Goal: Information Seeking & Learning: Stay updated

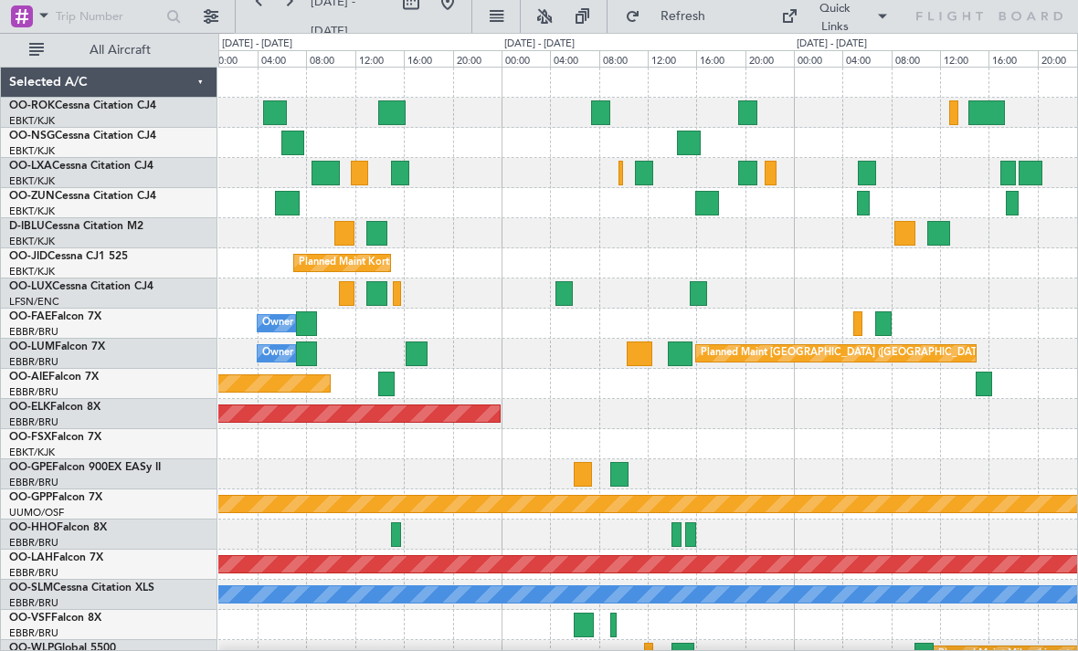
click at [771, 176] on div at bounding box center [771, 173] width 12 height 25
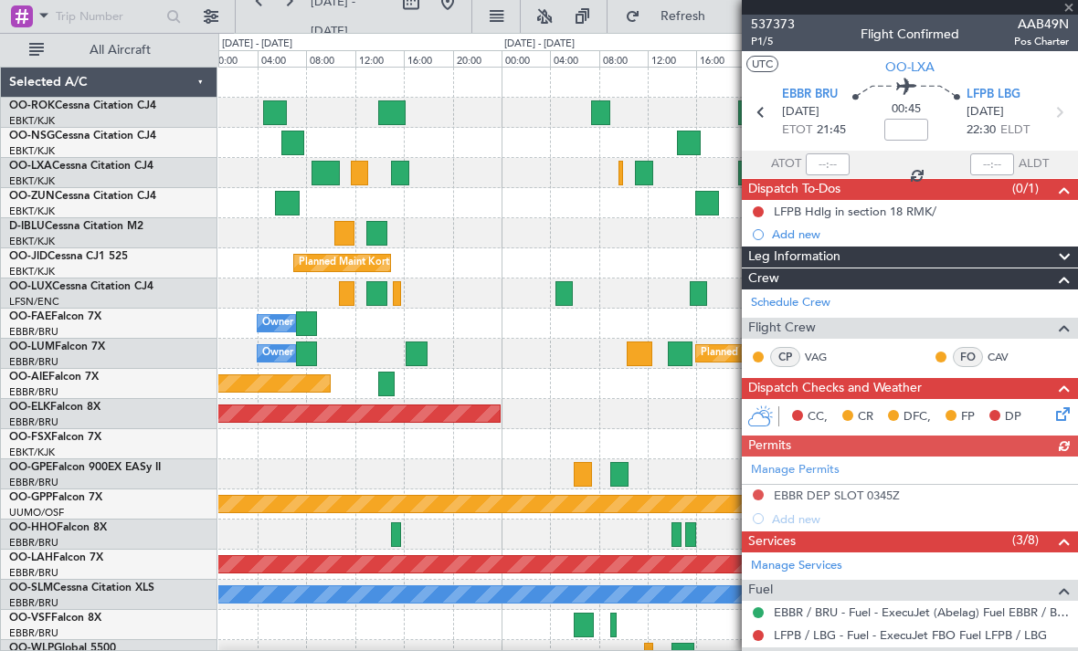
click at [1074, 14] on div at bounding box center [910, 7] width 336 height 15
click at [1073, 12] on span at bounding box center [1069, 8] width 18 height 16
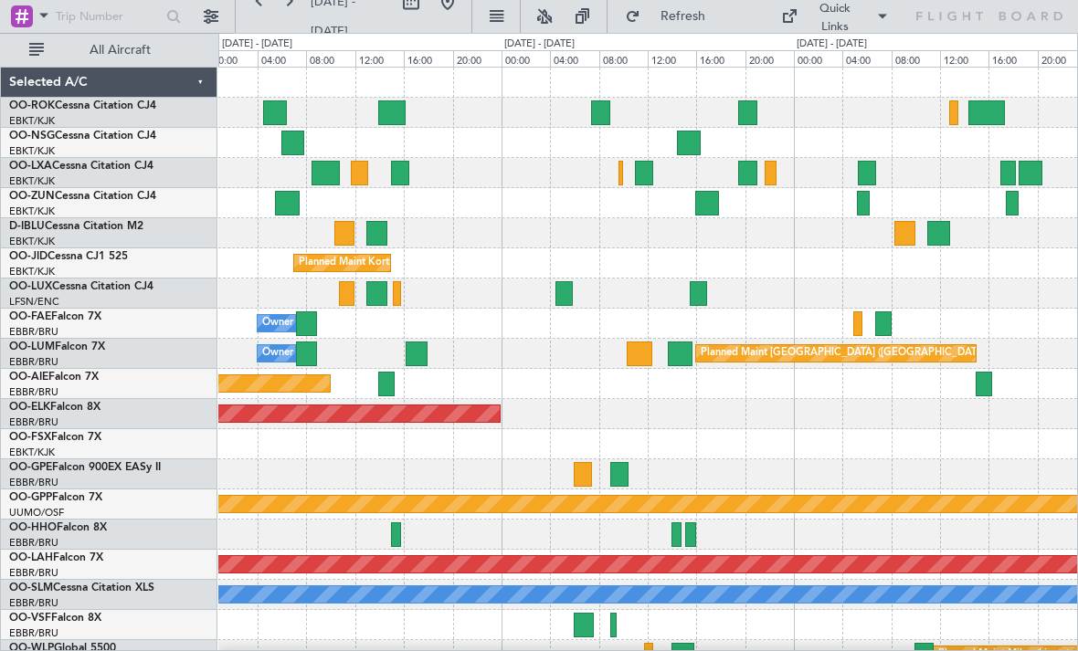
click at [743, 174] on div at bounding box center [747, 173] width 19 height 25
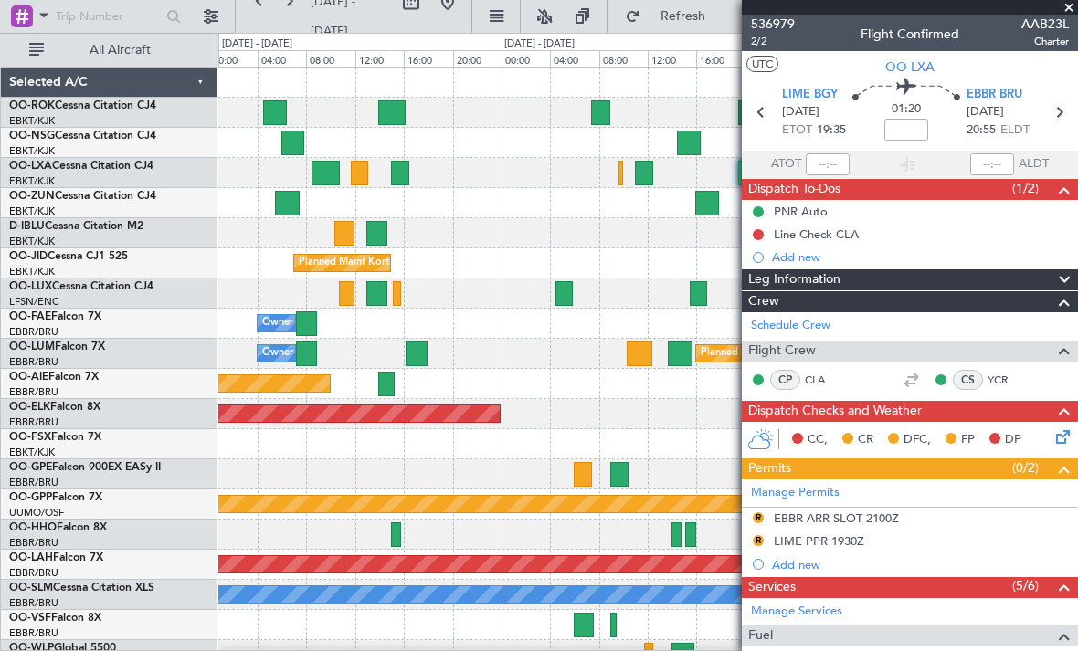
click at [1070, 14] on span at bounding box center [1069, 8] width 18 height 16
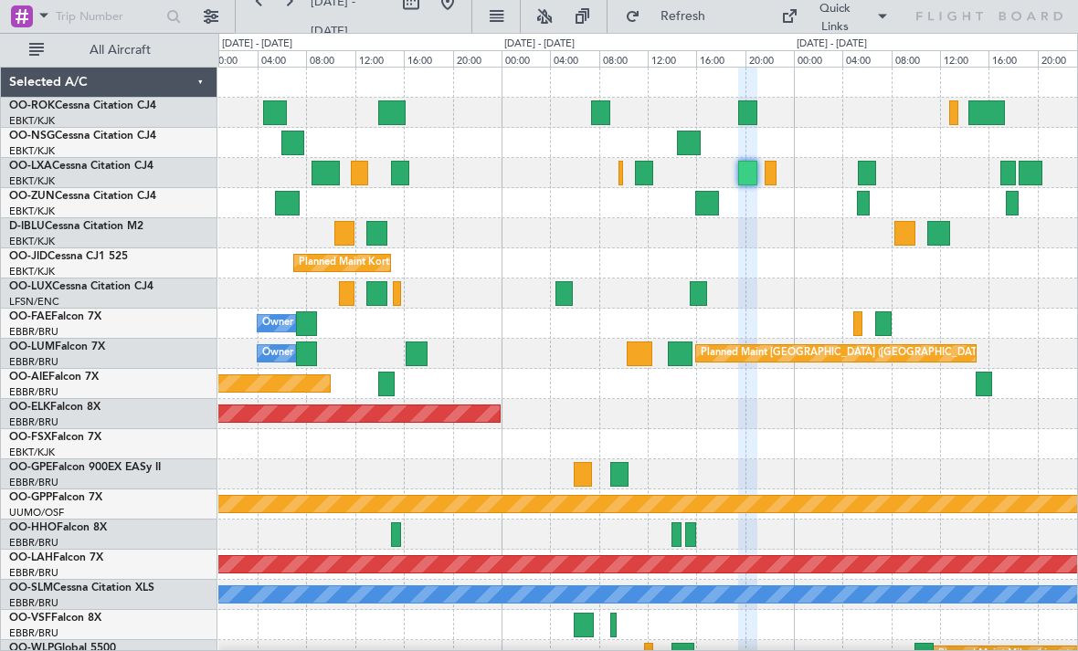
type input "0"
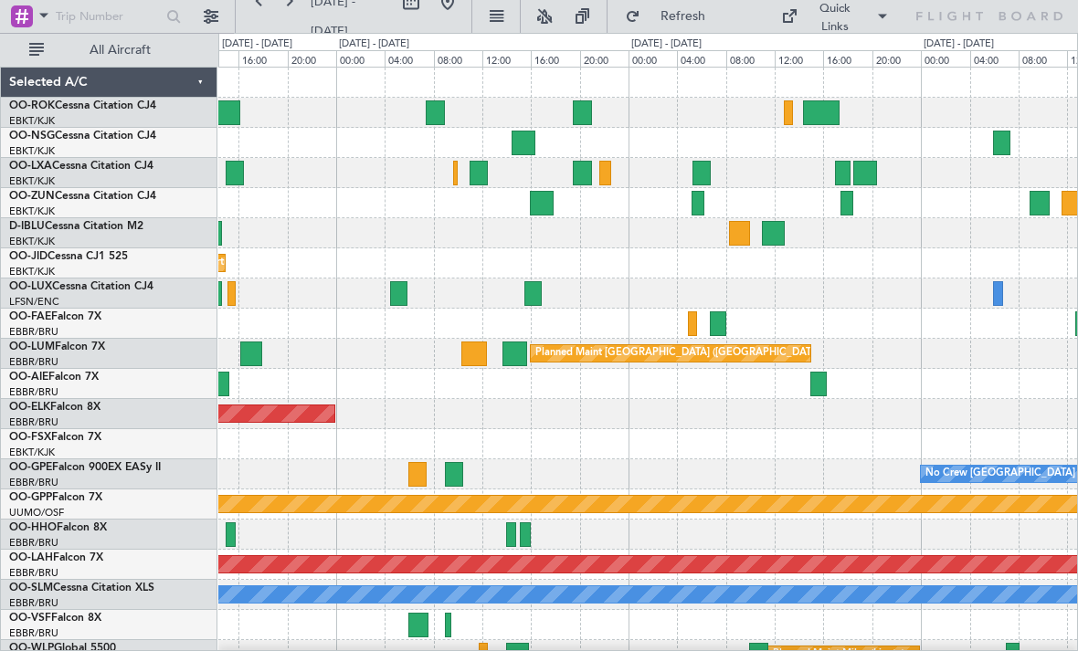
click at [577, 172] on div at bounding box center [582, 173] width 19 height 25
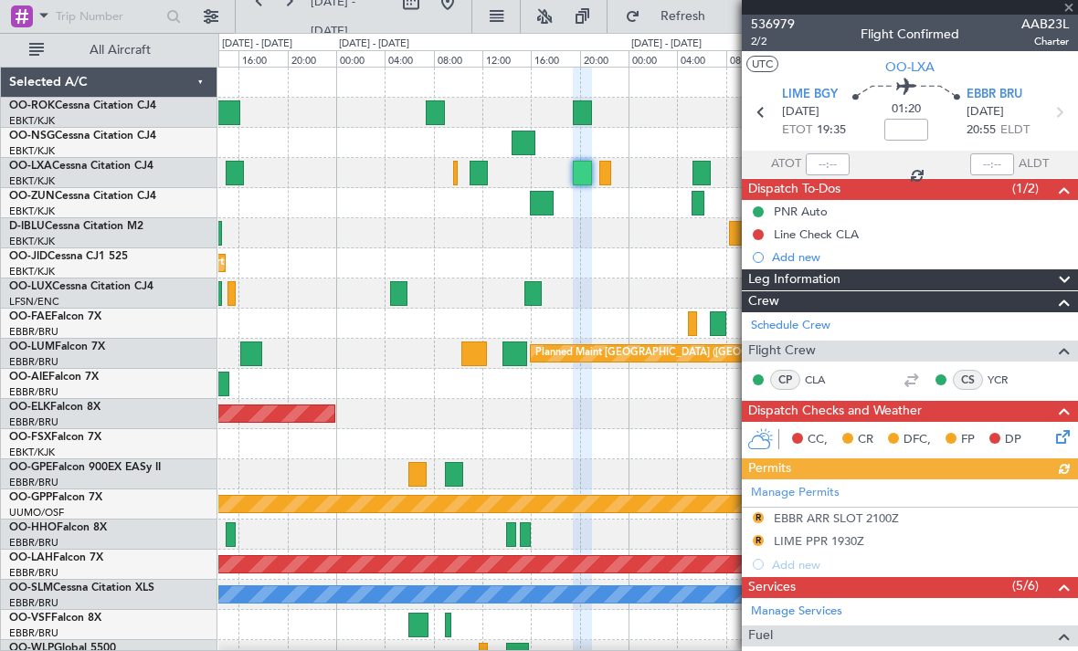
click at [1073, 16] on div "536979 2/2 Flight Confirmed AAB23L Charter" at bounding box center [910, 33] width 336 height 37
click at [1071, 9] on div at bounding box center [910, 7] width 336 height 15
click at [1072, 13] on span at bounding box center [1069, 8] width 18 height 16
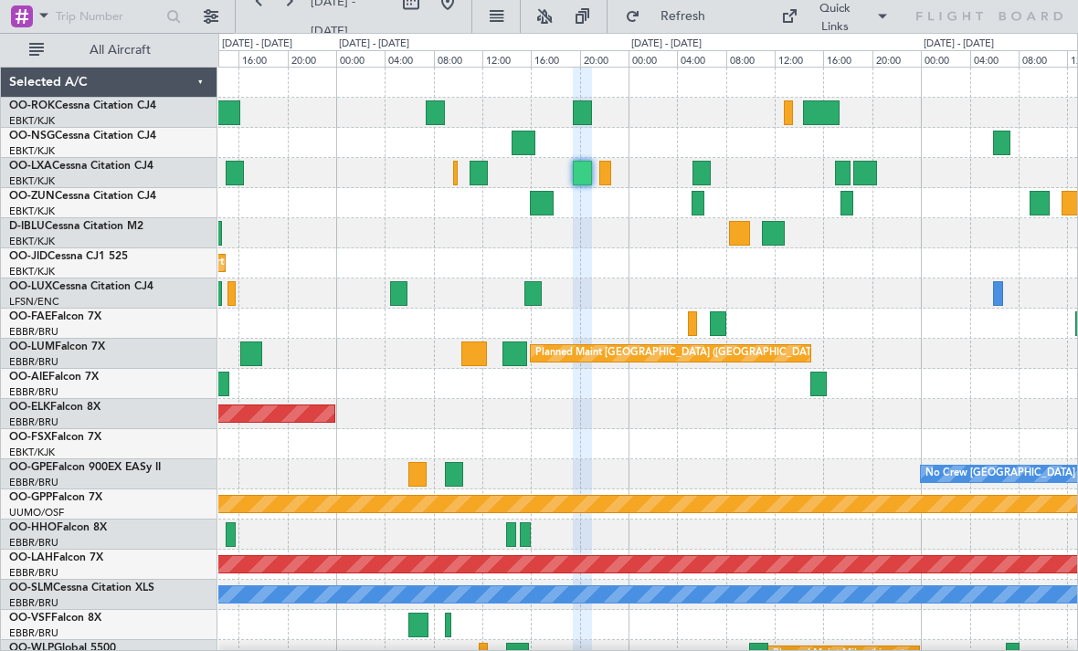
type input "0"
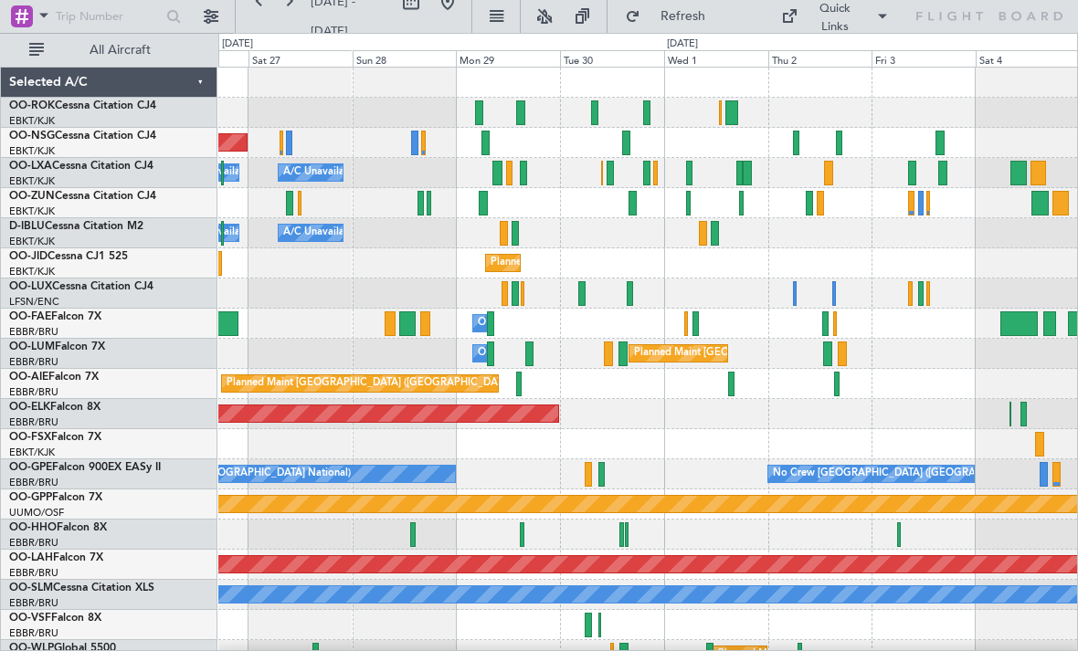
click at [824, 164] on div at bounding box center [828, 173] width 9 height 25
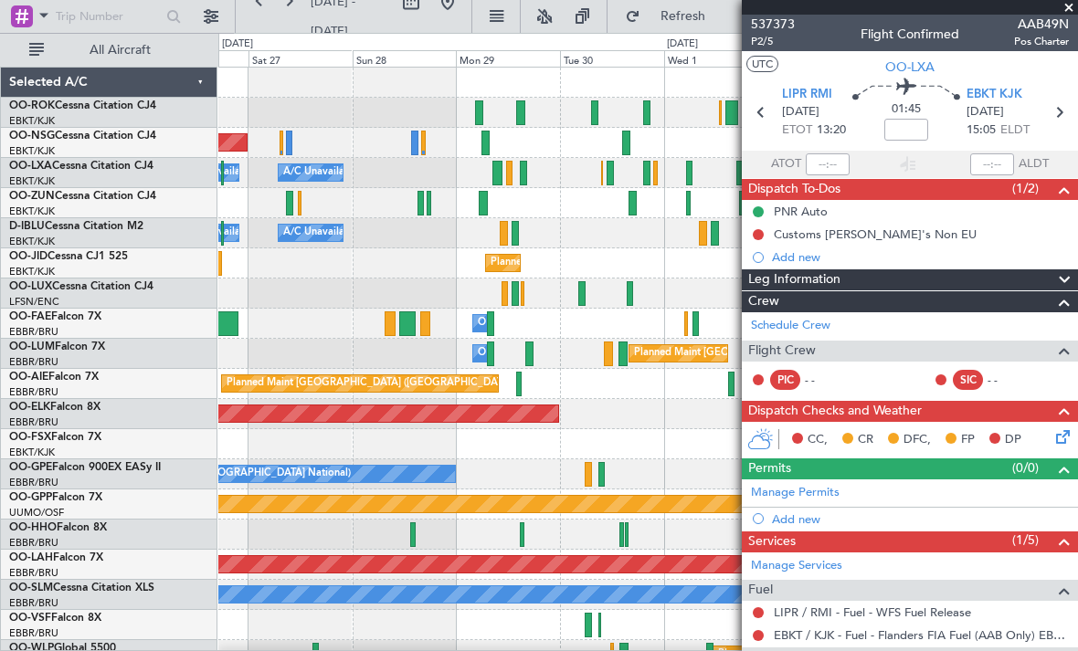
click at [1067, 11] on span at bounding box center [1069, 8] width 18 height 16
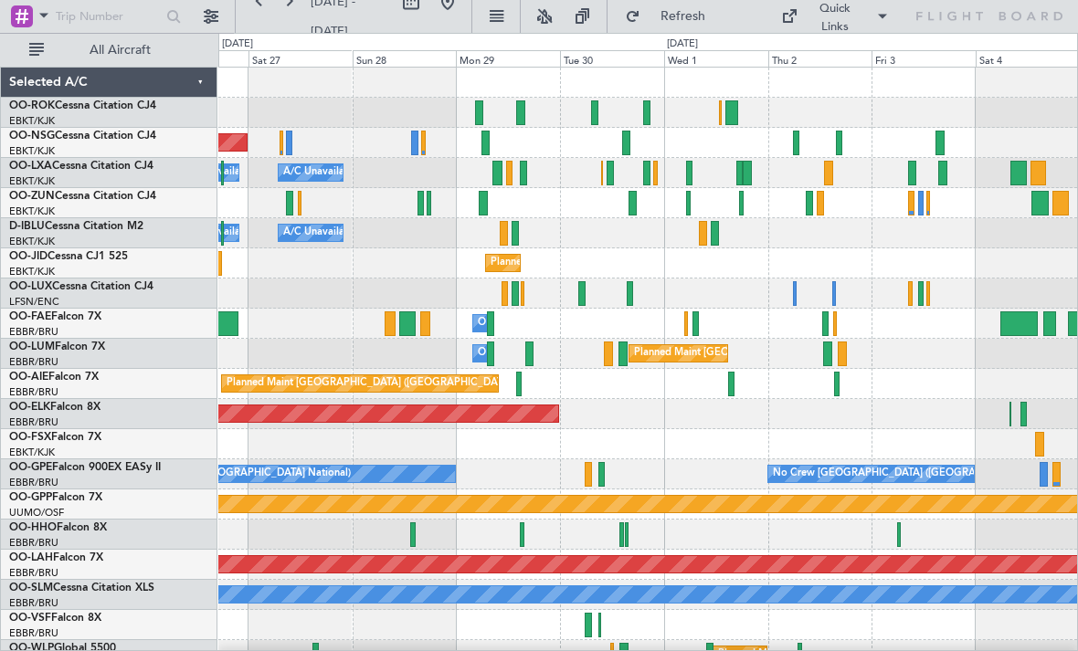
click at [694, 173] on div "A/C Unavailable A/C Unavailable [GEOGRAPHIC_DATA] ([GEOGRAPHIC_DATA] National) …" at bounding box center [647, 173] width 859 height 30
click at [791, 144] on div "Planned Maint [GEOGRAPHIC_DATA] ([GEOGRAPHIC_DATA])" at bounding box center [647, 143] width 859 height 30
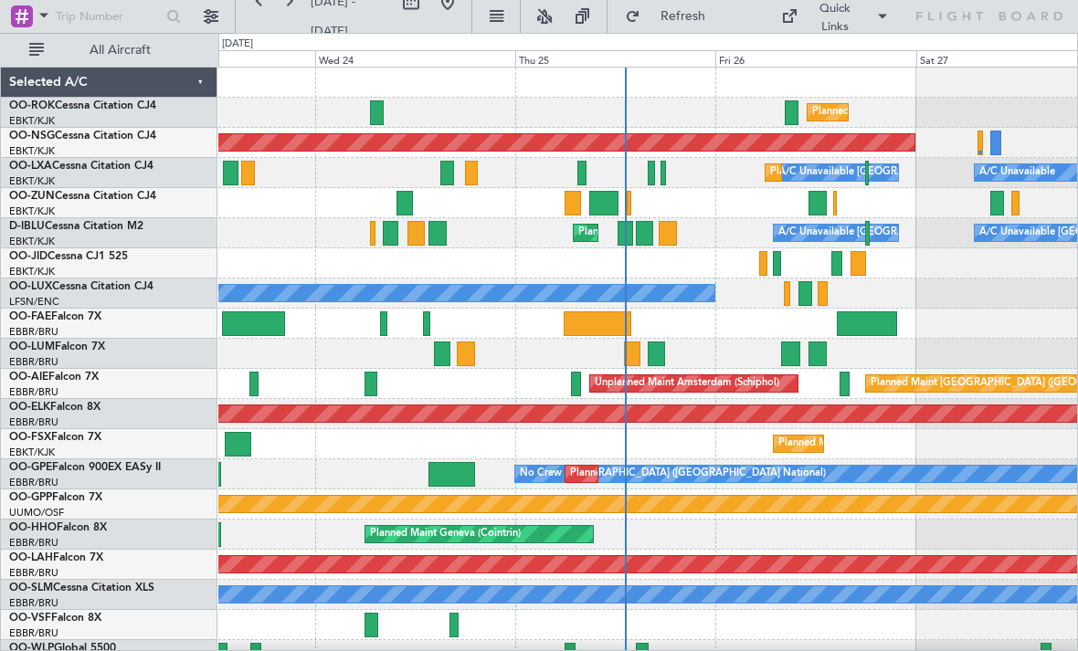
click at [795, 268] on div at bounding box center [647, 263] width 859 height 30
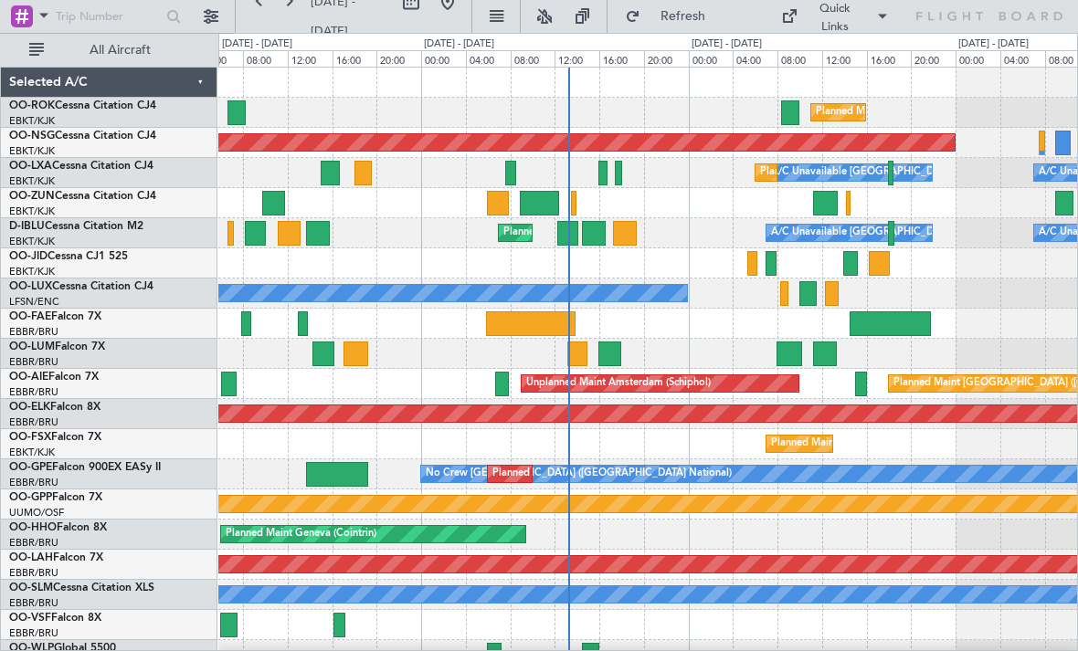
click at [745, 265] on div at bounding box center [647, 263] width 859 height 30
click at [750, 264] on div at bounding box center [752, 263] width 11 height 25
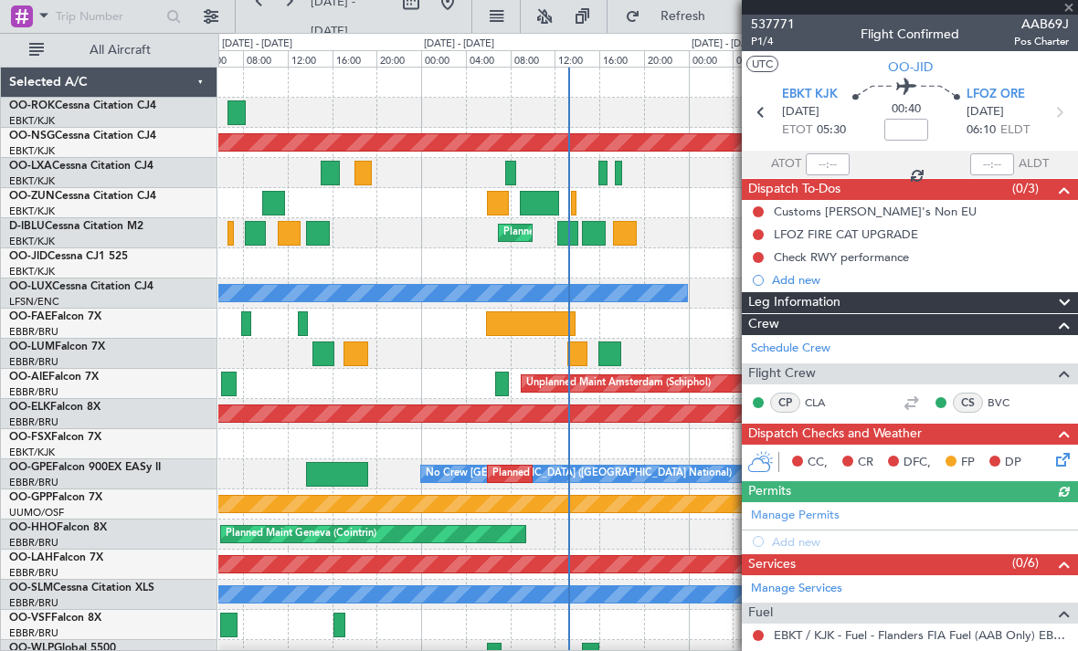
click at [1073, 16] on div "537771 P1/4 Flight Confirmed AAB69J Pos Charter" at bounding box center [910, 33] width 336 height 37
click at [1071, 13] on span at bounding box center [1069, 8] width 18 height 16
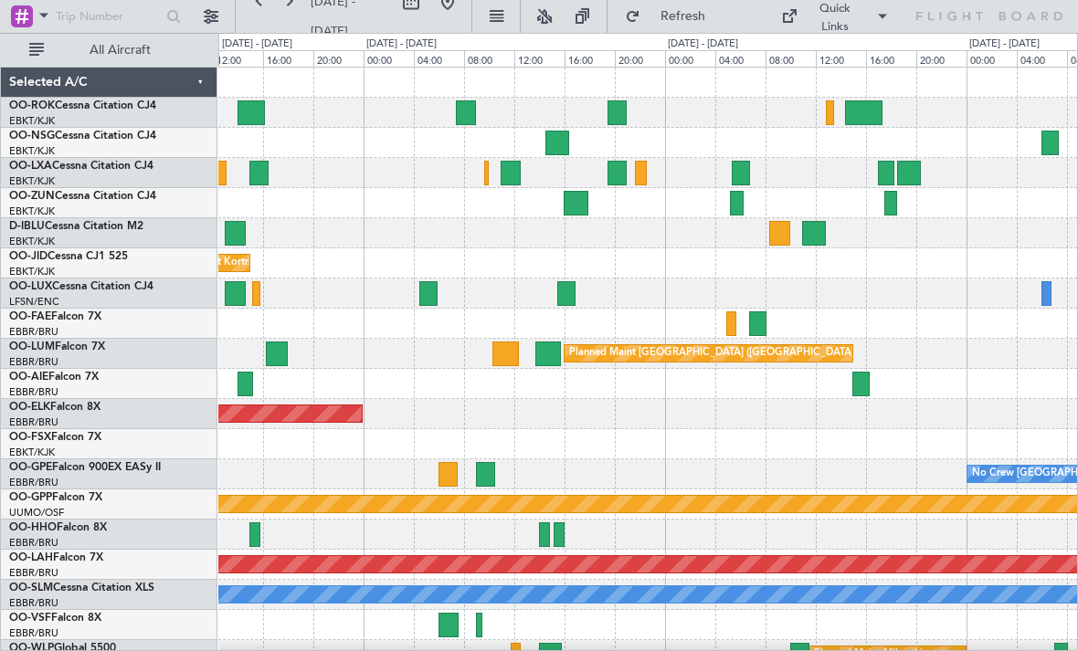
click at [738, 171] on div at bounding box center [741, 173] width 18 height 25
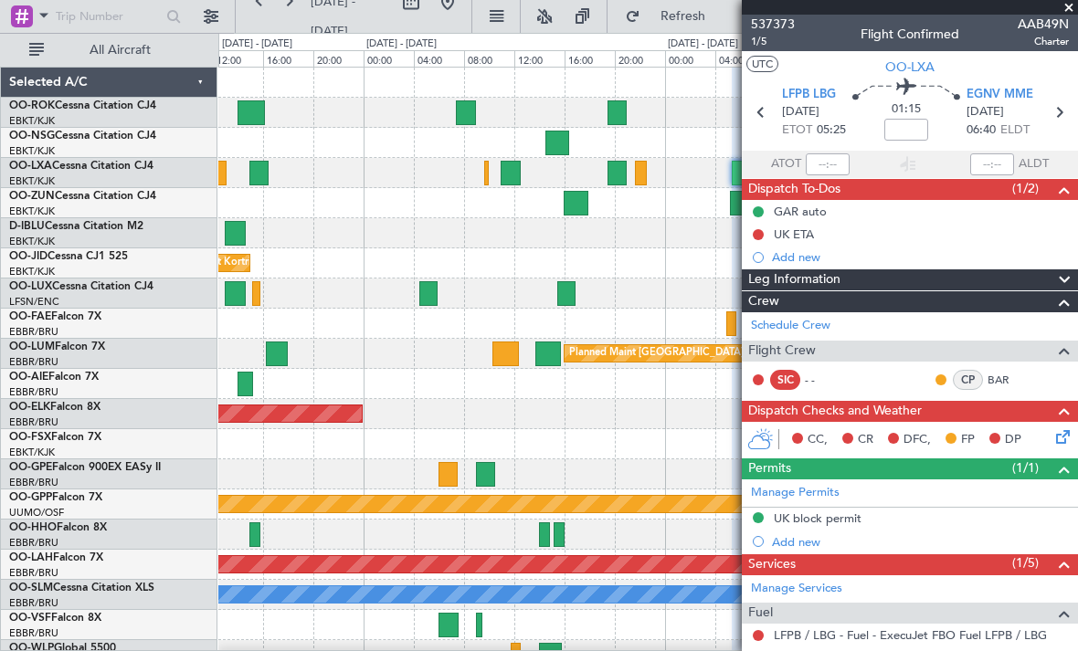
click at [1070, 13] on span at bounding box center [1069, 8] width 18 height 16
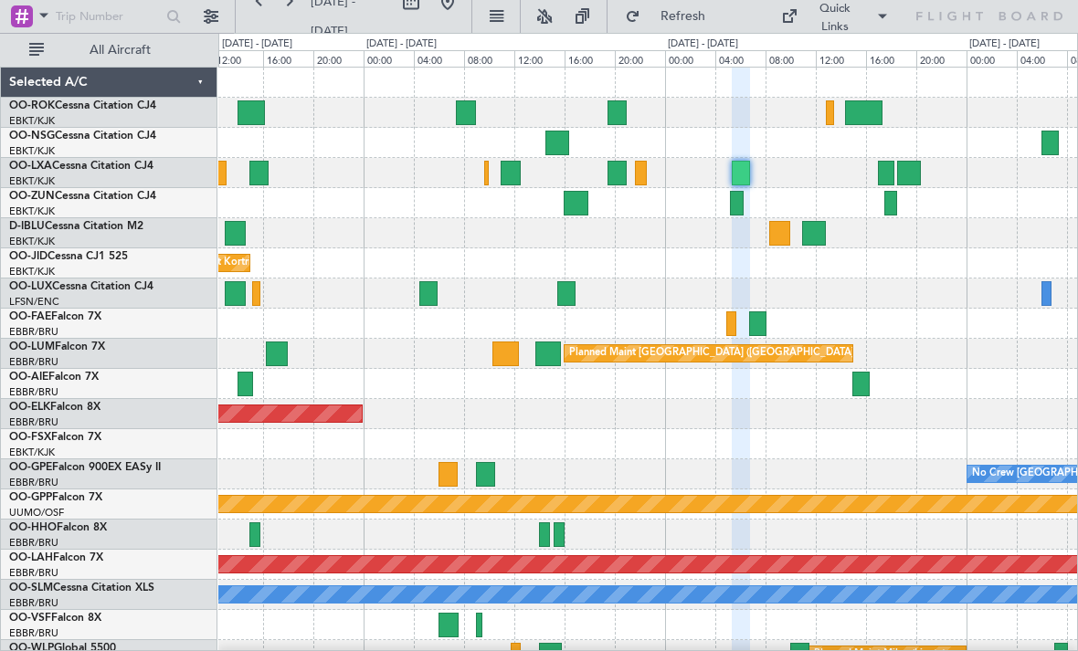
type input "0"
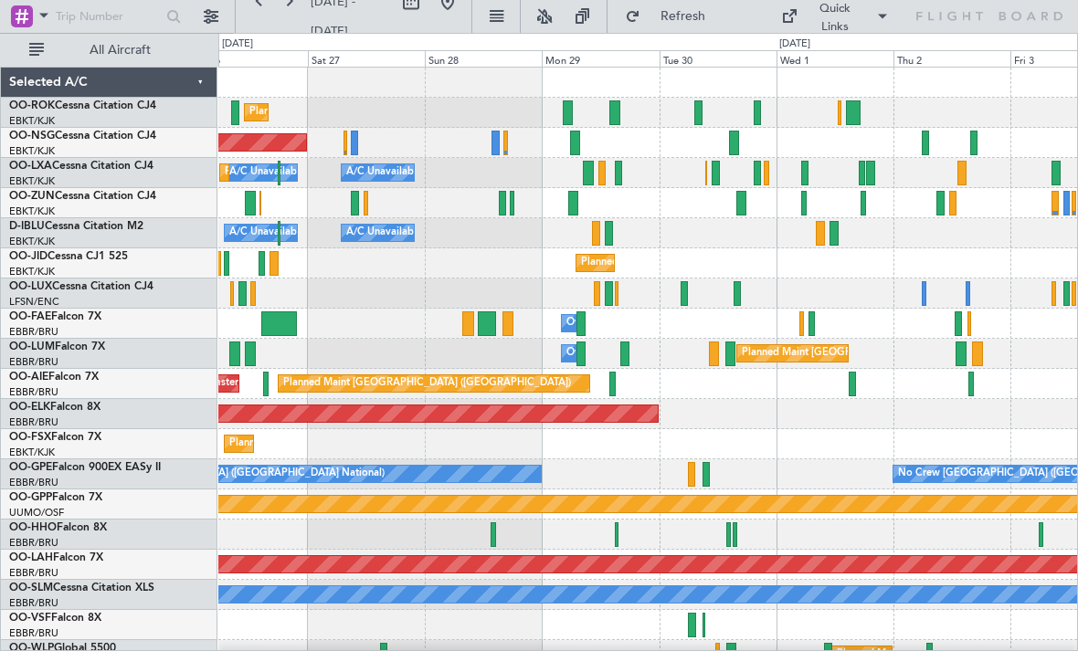
click at [732, 143] on div at bounding box center [734, 143] width 10 height 25
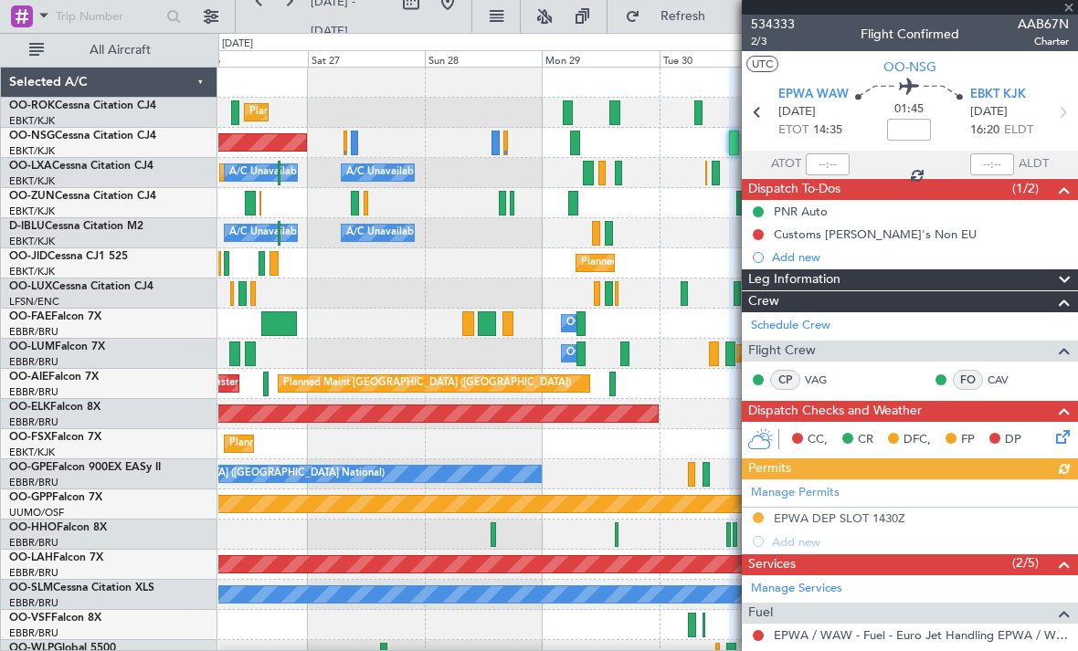
click at [1072, 14] on div at bounding box center [910, 7] width 336 height 15
click at [1070, 14] on span at bounding box center [1069, 8] width 18 height 16
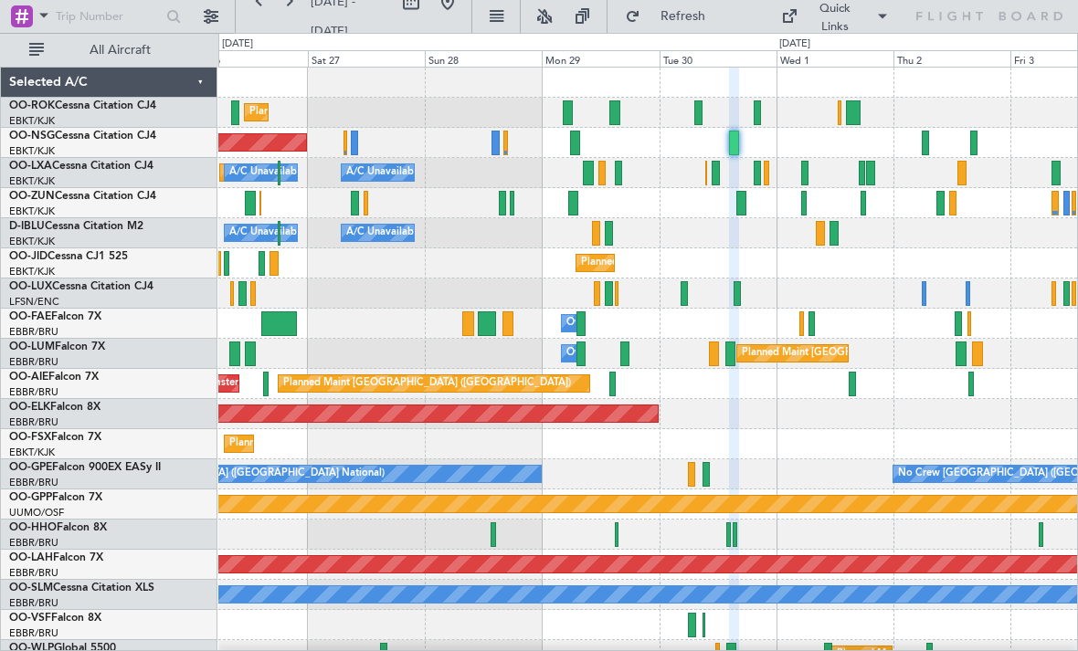
type input "0"
click at [852, 175] on div "A/C Unavailable Planned Maint [GEOGRAPHIC_DATA]-[GEOGRAPHIC_DATA] A/C Unavailab…" at bounding box center [647, 173] width 859 height 30
click at [862, 174] on div at bounding box center [862, 173] width 6 height 25
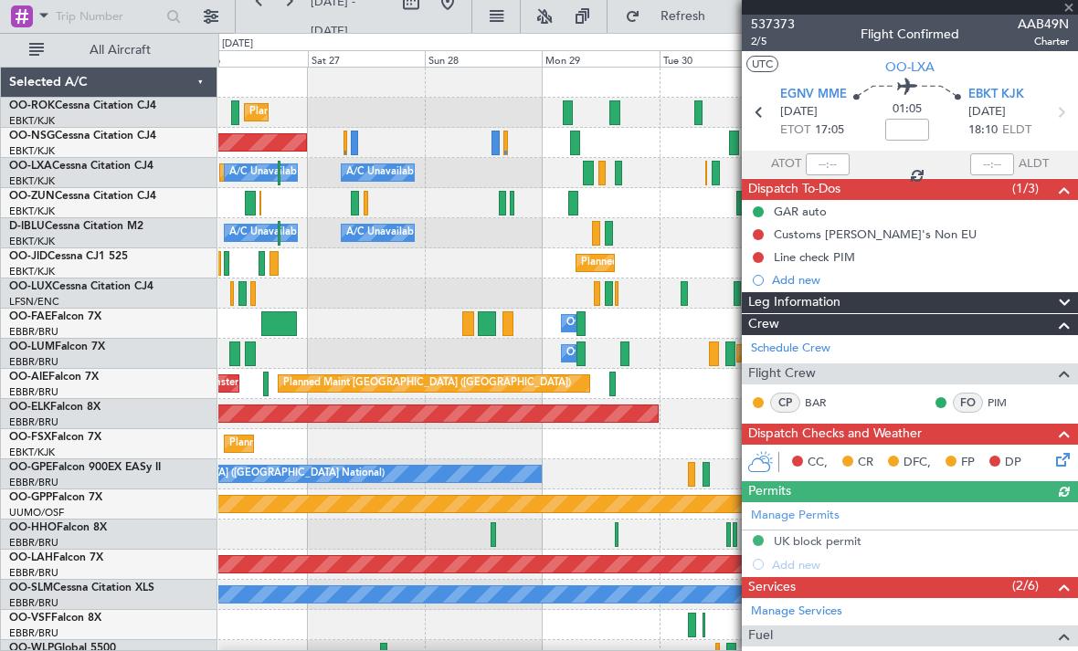
click at [1071, 13] on div at bounding box center [910, 7] width 336 height 15
click at [1071, 14] on span at bounding box center [1069, 8] width 18 height 16
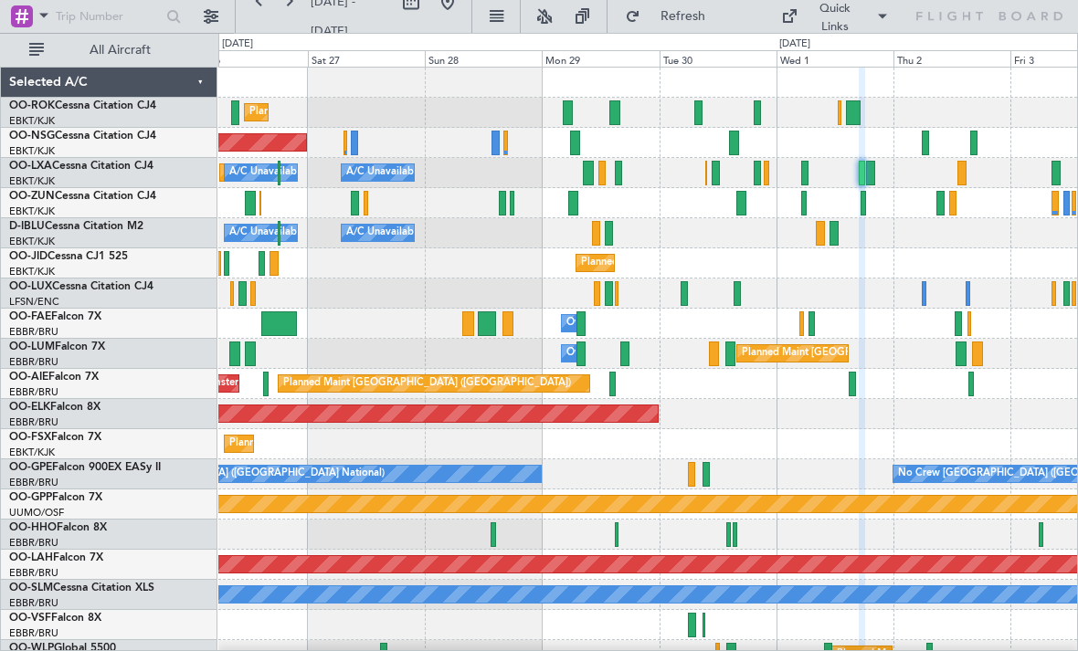
type input "0"
click at [871, 176] on div at bounding box center [871, 173] width 10 height 25
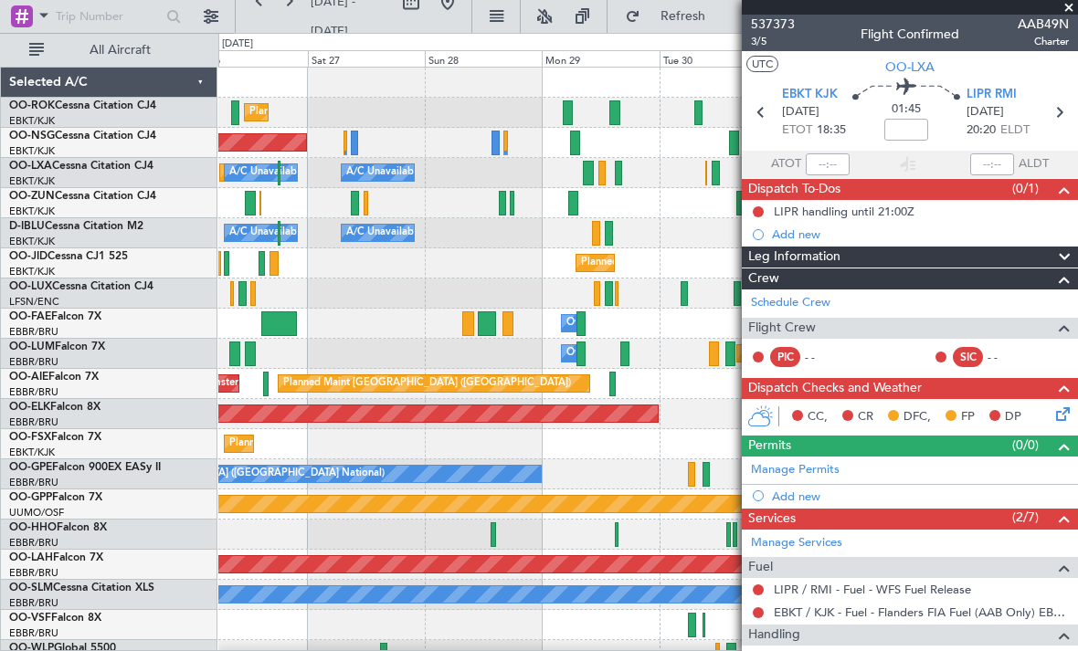
click at [1071, 12] on span at bounding box center [1069, 8] width 18 height 16
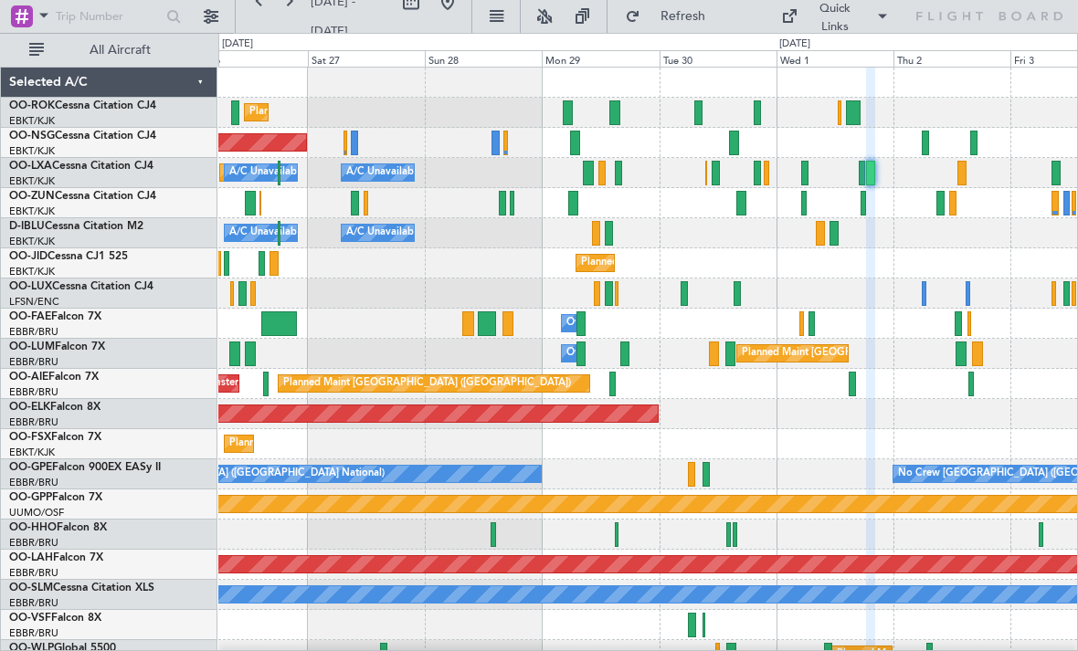
type input "0"
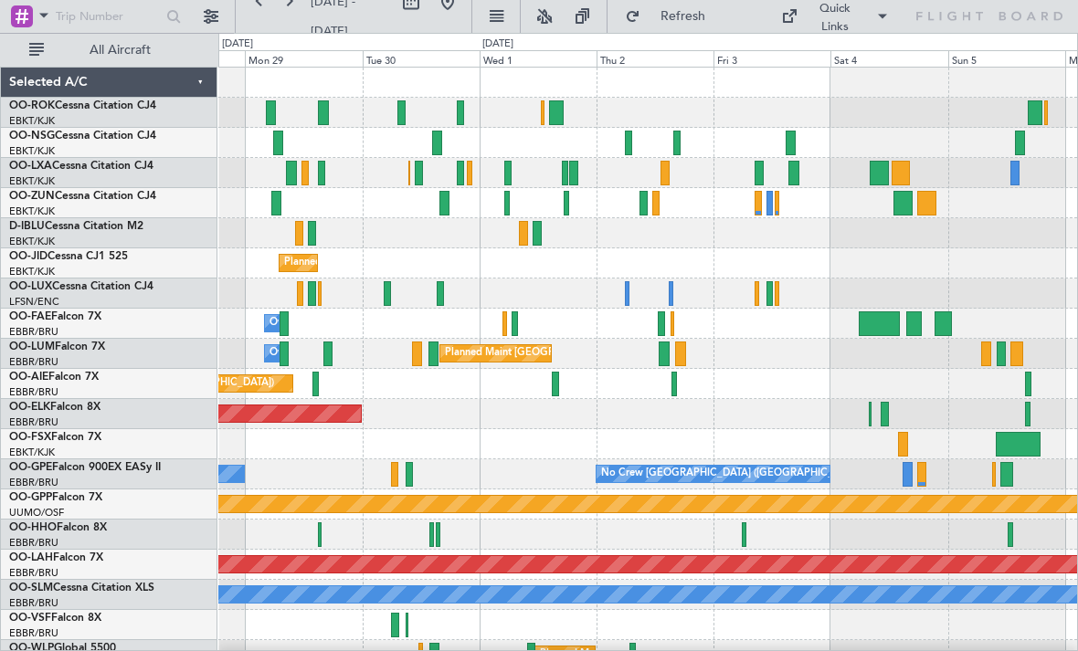
click at [700, 21] on span "Refresh" at bounding box center [682, 16] width 77 height 13
click at [512, 168] on div at bounding box center [507, 173] width 7 height 25
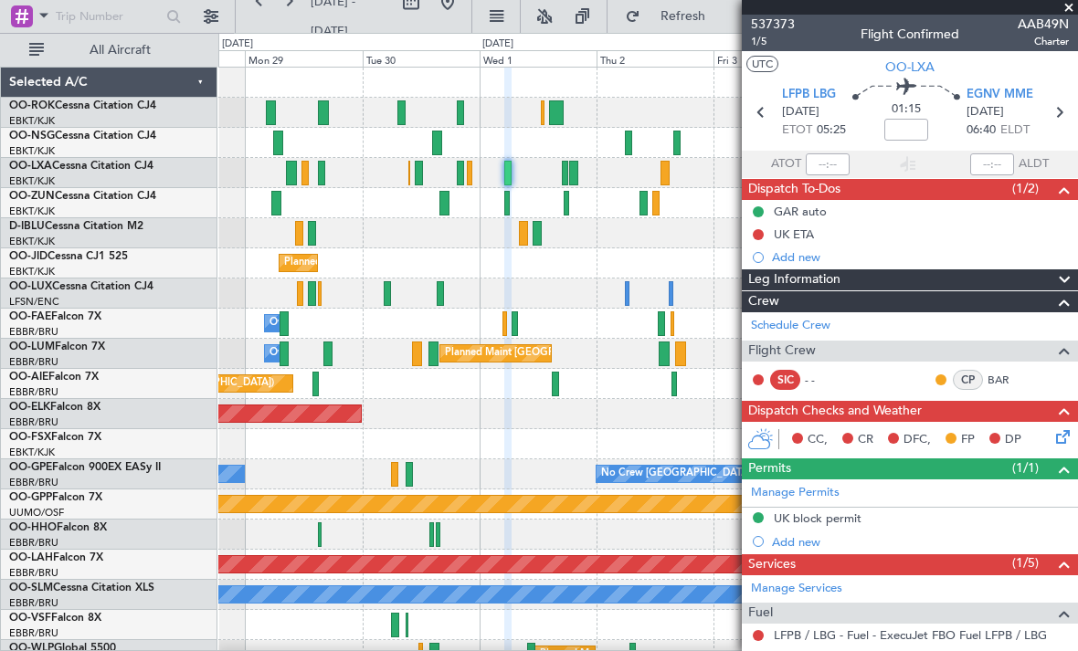
click at [1068, 14] on span at bounding box center [1069, 8] width 18 height 16
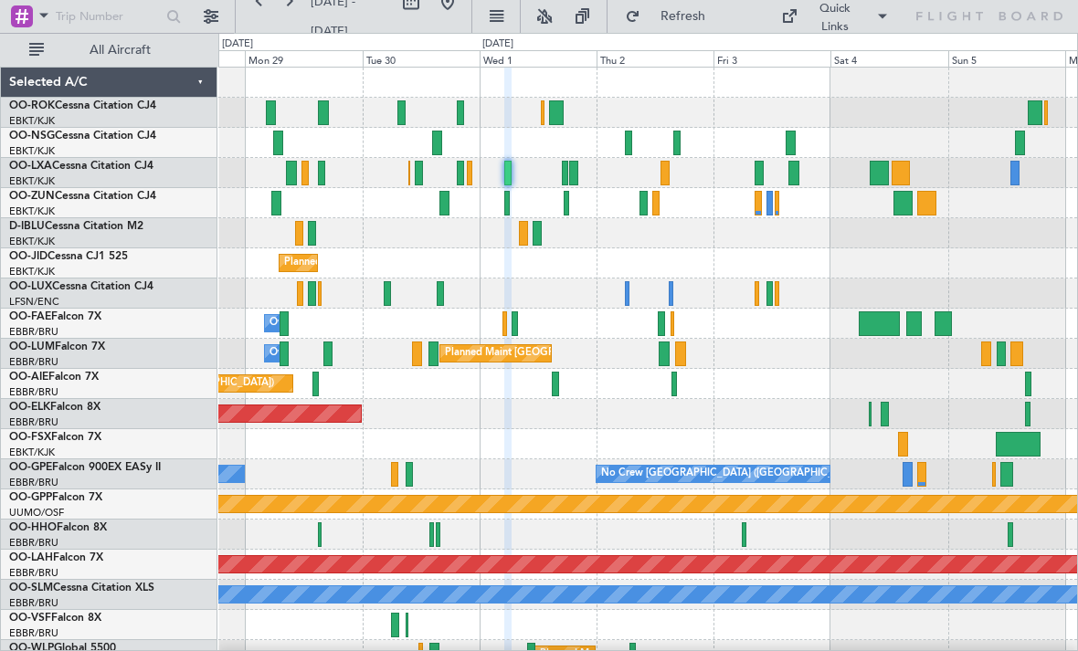
type input "0"
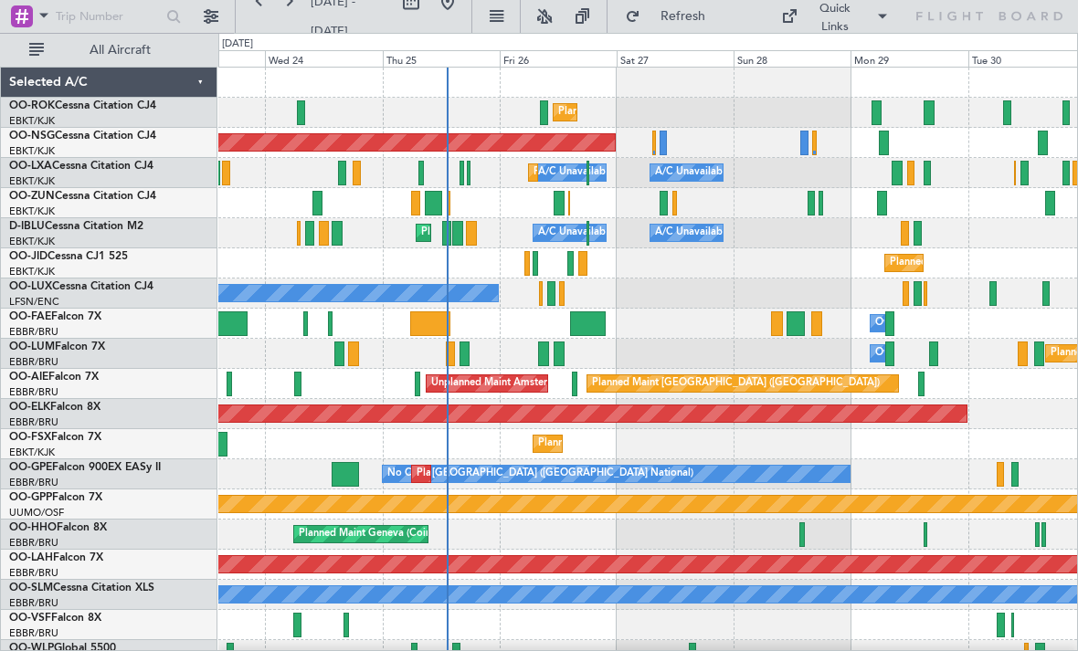
click at [687, 19] on span "Refresh" at bounding box center [682, 16] width 77 height 13
click at [527, 247] on div "Planned Maint Nice ([GEOGRAPHIC_DATA]) A/C Unavailable [GEOGRAPHIC_DATA] ([GEOG…" at bounding box center [647, 233] width 859 height 30
click at [523, 259] on div "Planned Maint Kortrijk-[GEOGRAPHIC_DATA]" at bounding box center [647, 263] width 859 height 30
click at [527, 258] on div at bounding box center [526, 263] width 5 height 25
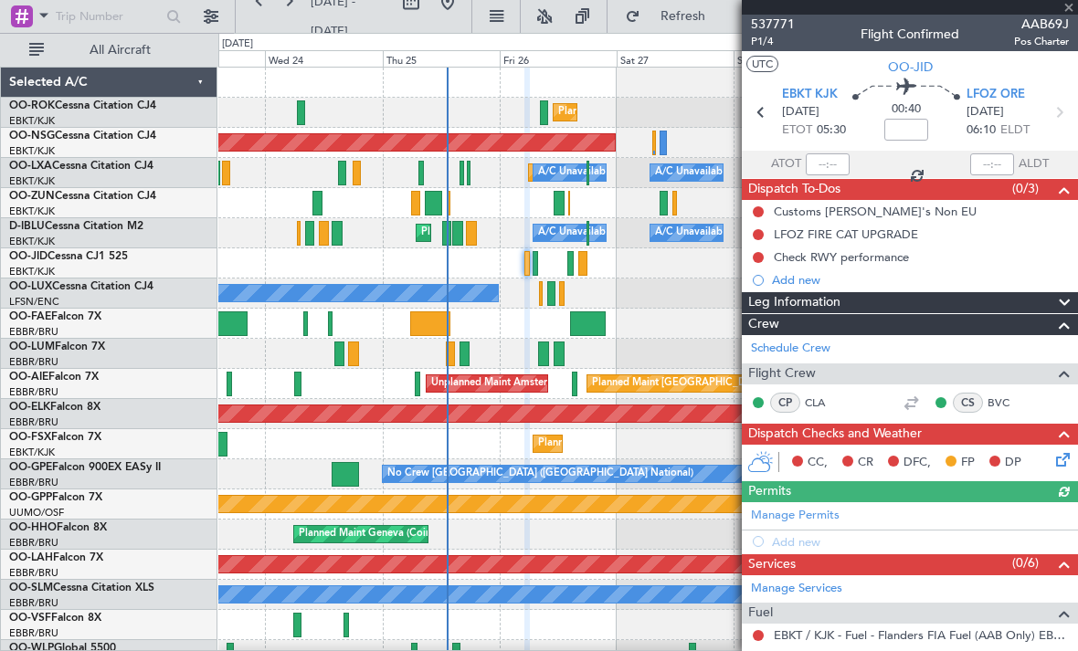
click at [1068, 7] on div at bounding box center [910, 7] width 336 height 15
click at [1068, 10] on span at bounding box center [1069, 8] width 18 height 16
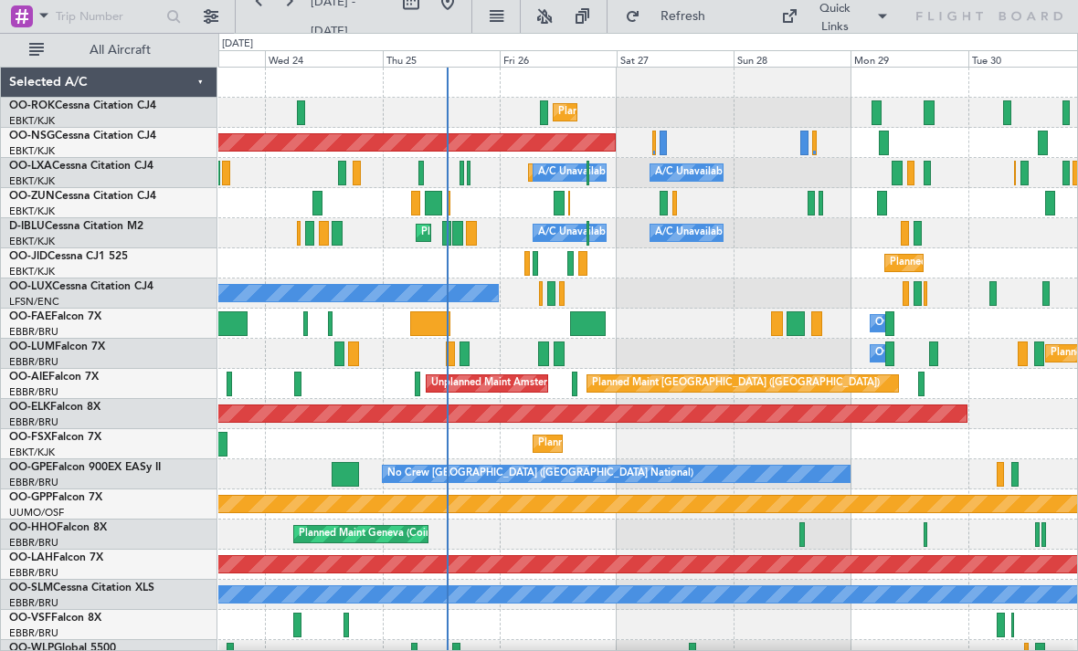
click at [664, 148] on div at bounding box center [663, 143] width 7 height 25
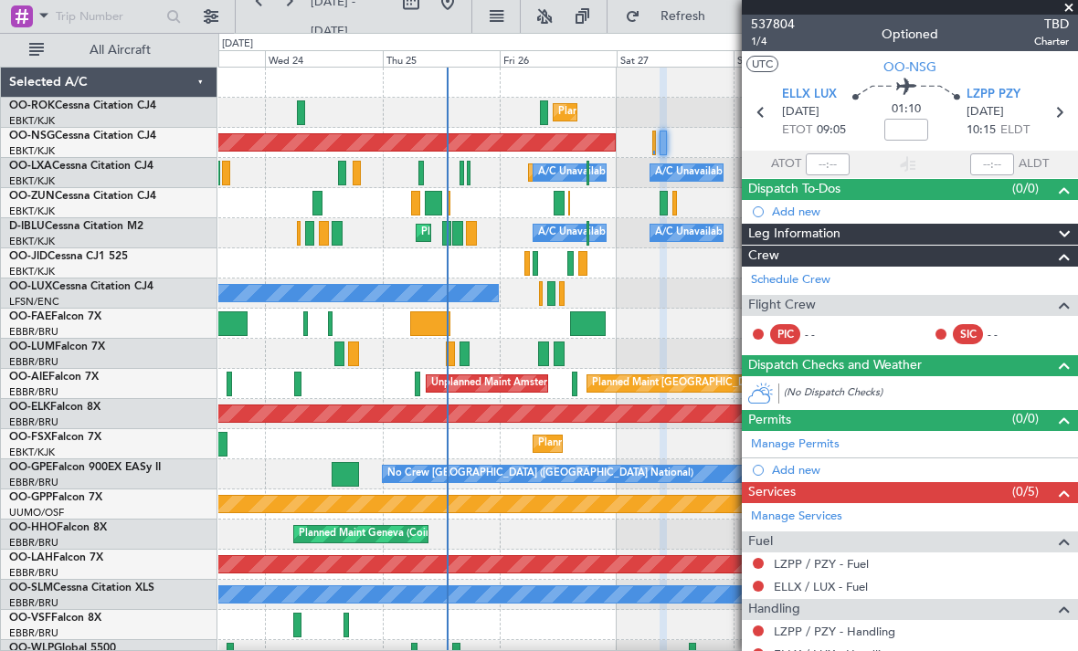
click at [1075, 13] on span at bounding box center [1069, 8] width 18 height 16
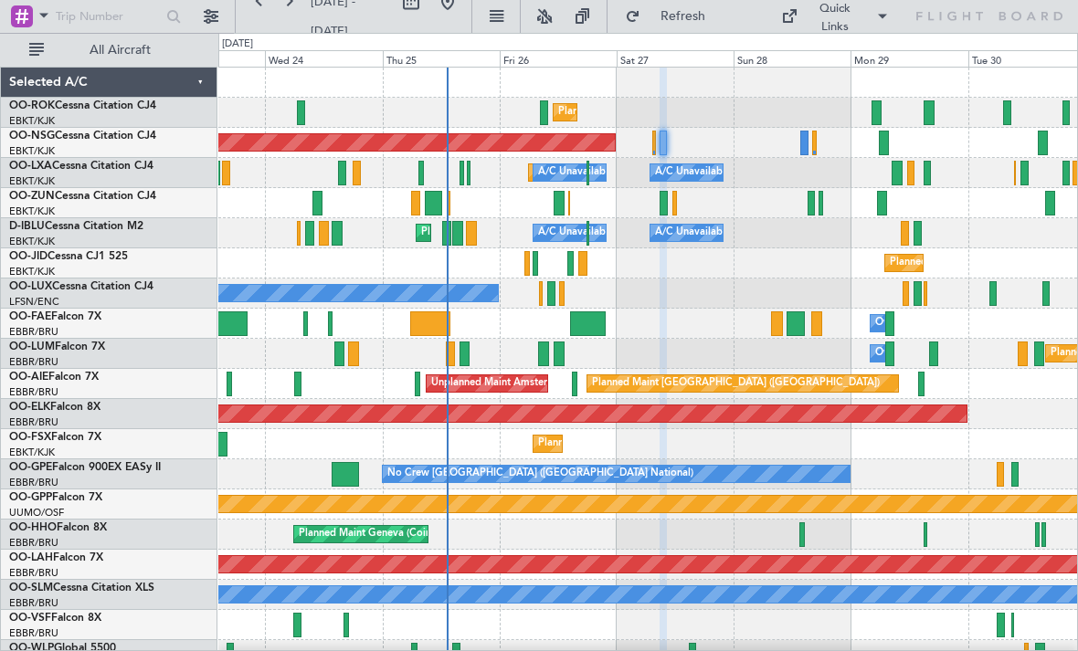
type input "0"
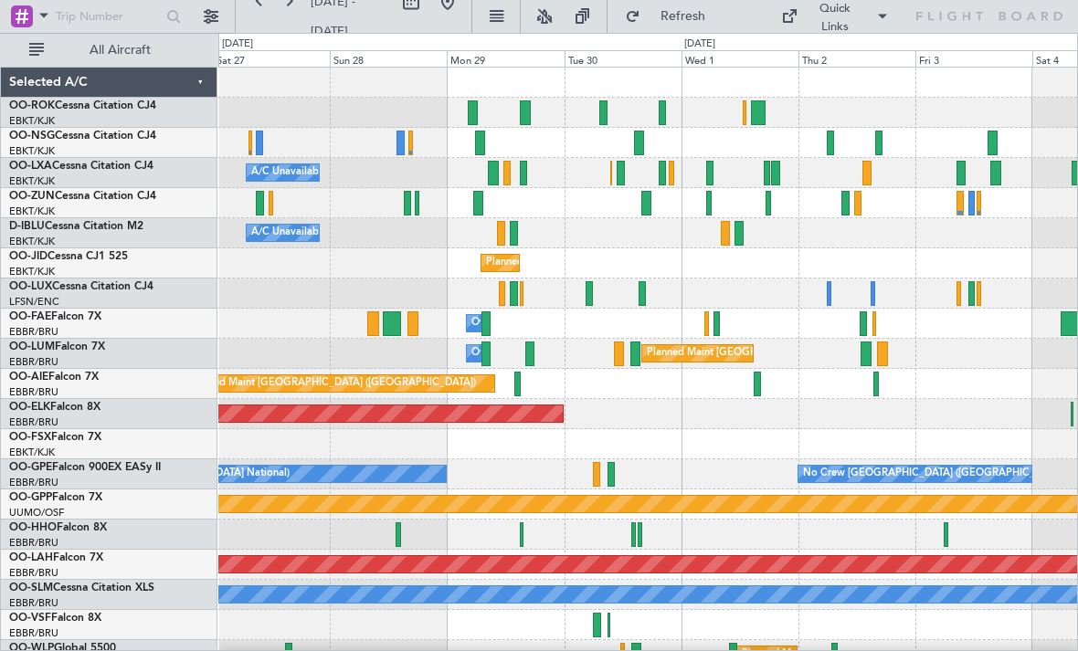
click at [709, 173] on div at bounding box center [709, 173] width 7 height 25
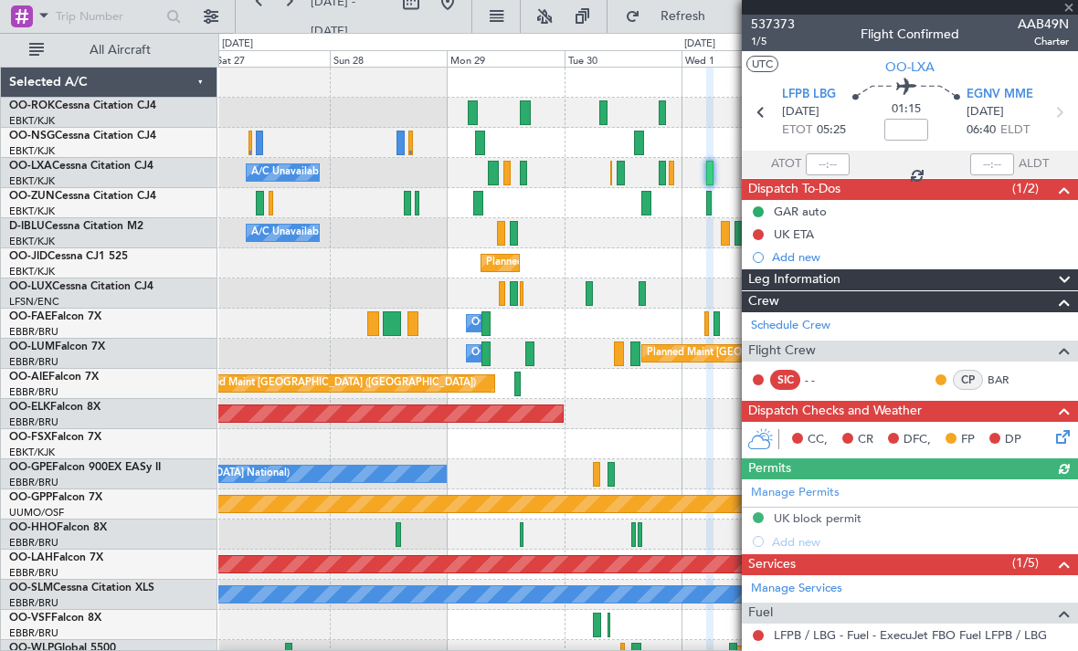
click at [1073, 16] on div "537373 1/5 Flight Confirmed AAB49N Charter" at bounding box center [910, 33] width 336 height 37
click at [1066, 11] on span at bounding box center [1069, 8] width 18 height 16
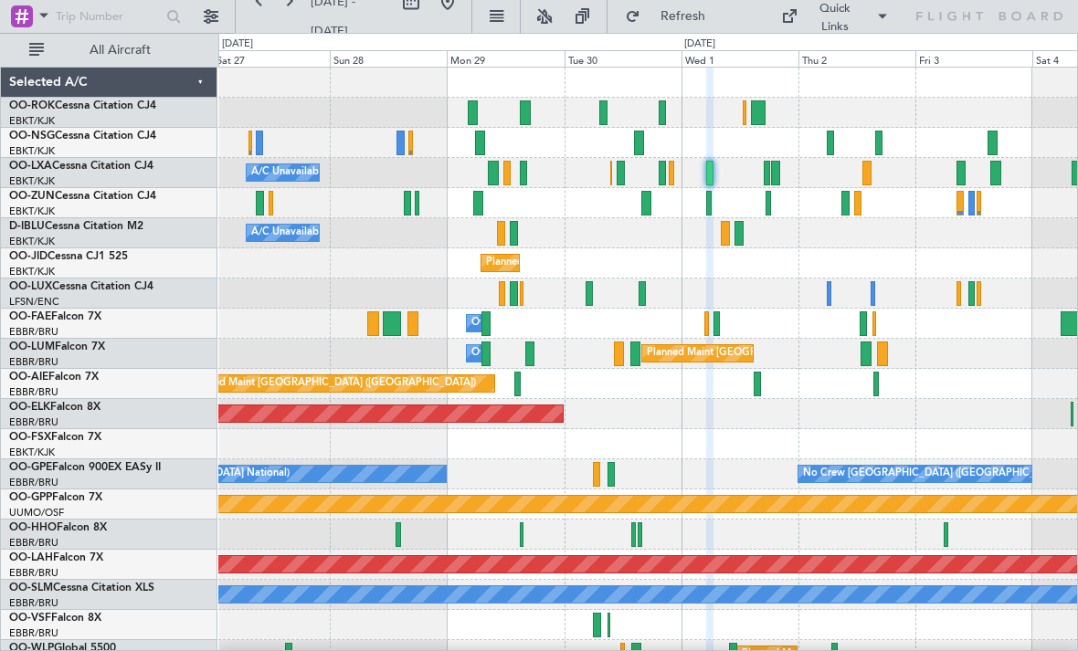
type input "0"
click at [709, 20] on span "Refresh" at bounding box center [682, 16] width 77 height 13
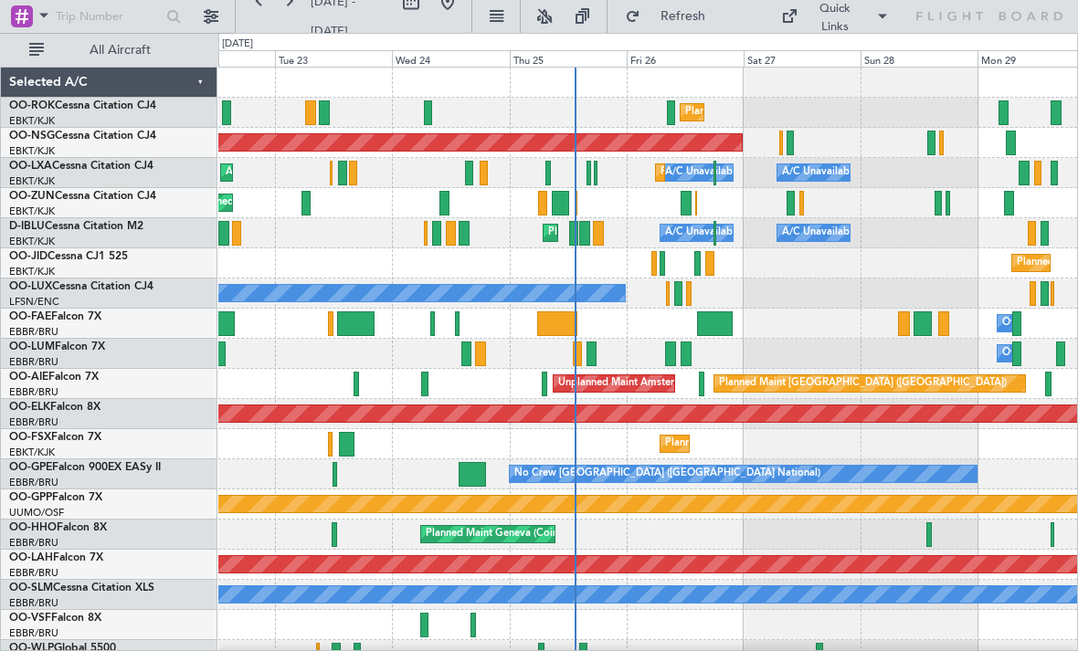
click at [709, 15] on span "Refresh" at bounding box center [682, 16] width 77 height 13
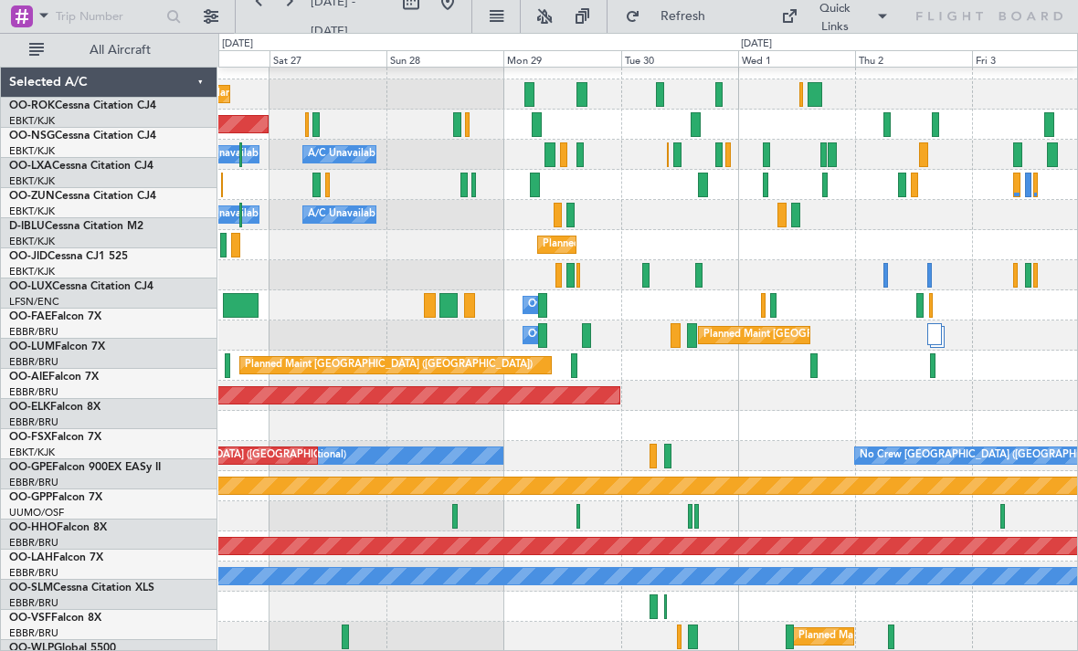
scroll to position [18, 0]
